Goal: Browse casually: Explore the website without a specific task or goal

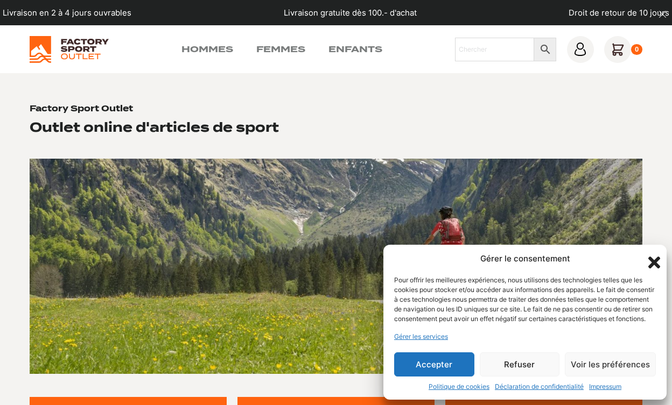
click at [421, 358] on button "Accepter" at bounding box center [434, 365] width 80 height 24
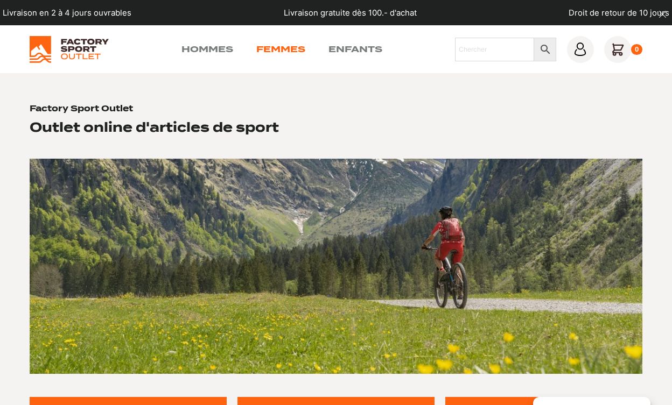
click at [274, 49] on link "Femmes" at bounding box center [280, 49] width 49 height 13
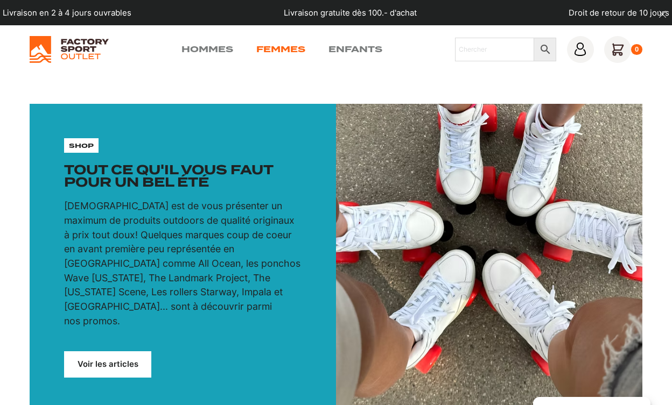
click at [285, 51] on link "Femmes" at bounding box center [280, 49] width 49 height 13
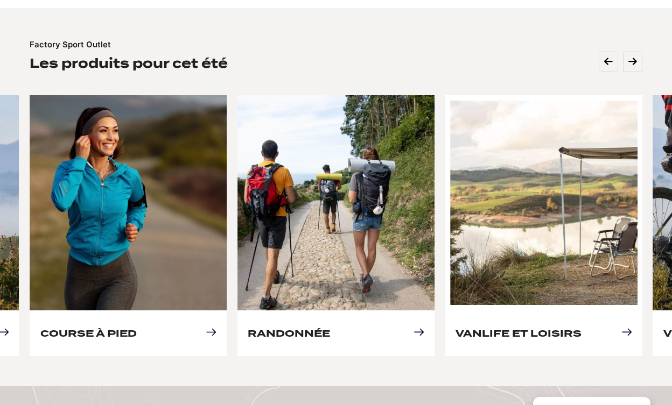
scroll to position [426, 0]
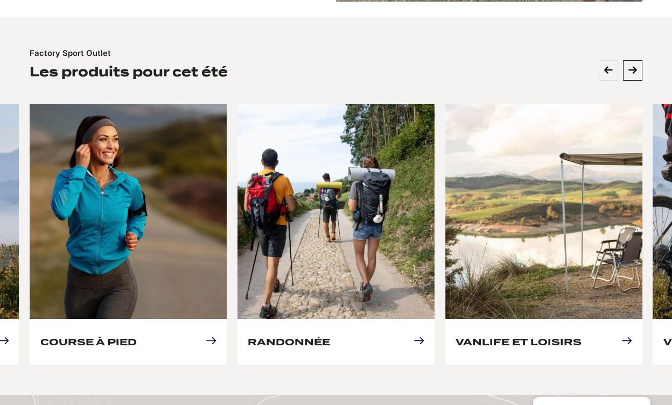
click at [634, 66] on icon at bounding box center [632, 71] width 9 height 10
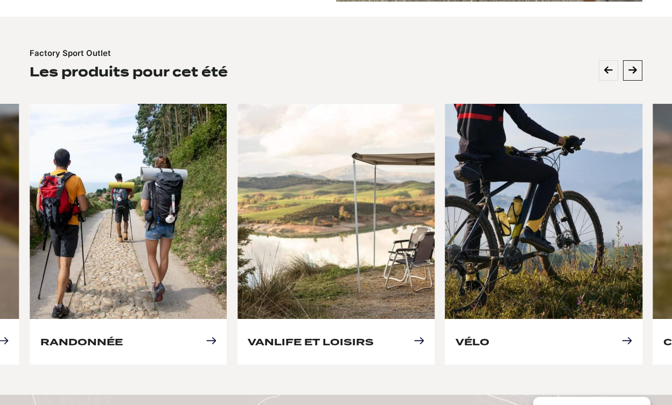
click at [634, 66] on icon at bounding box center [632, 71] width 9 height 10
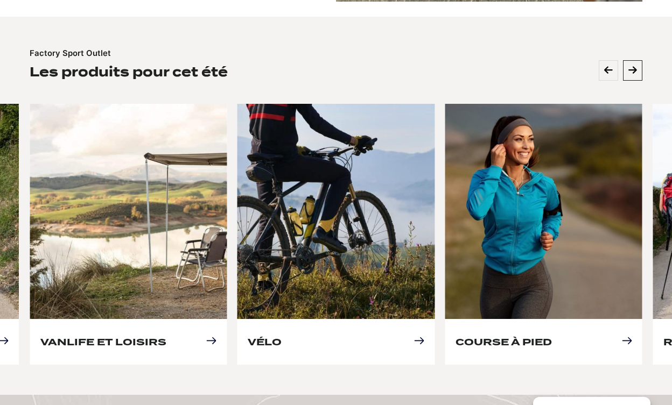
click at [634, 66] on icon at bounding box center [632, 71] width 9 height 10
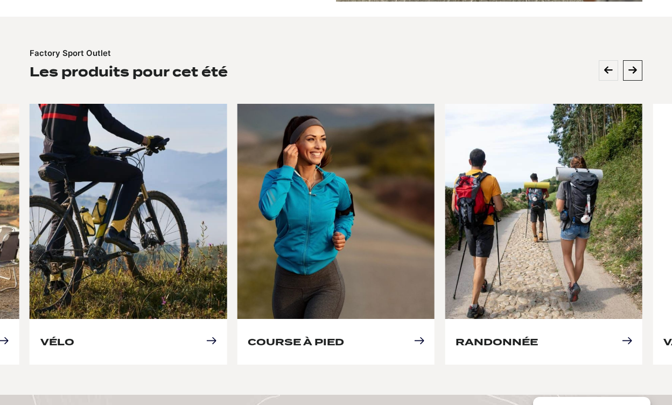
click at [634, 66] on icon at bounding box center [632, 71] width 9 height 10
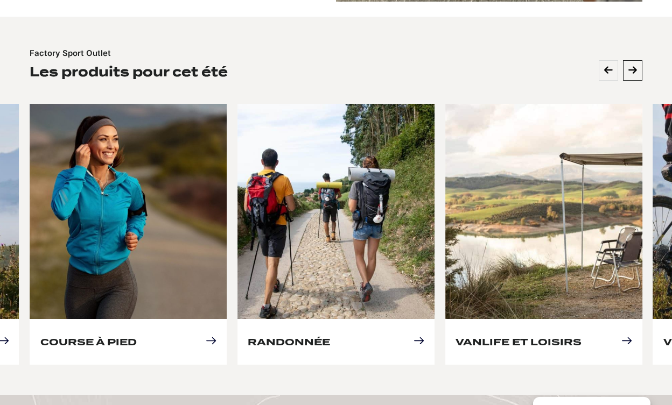
click at [634, 66] on icon at bounding box center [632, 71] width 9 height 10
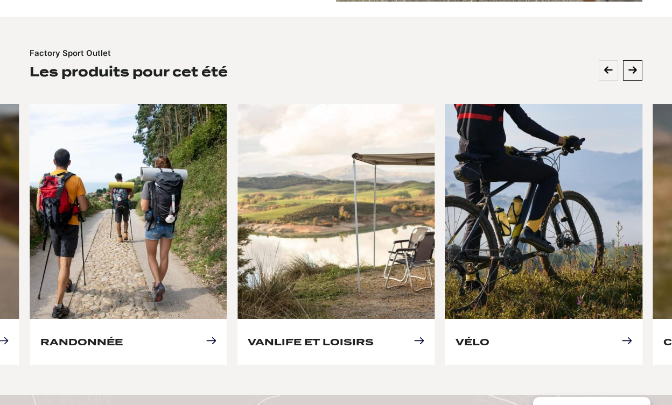
click at [634, 66] on icon at bounding box center [632, 71] width 9 height 10
